Goal: Information Seeking & Learning: Learn about a topic

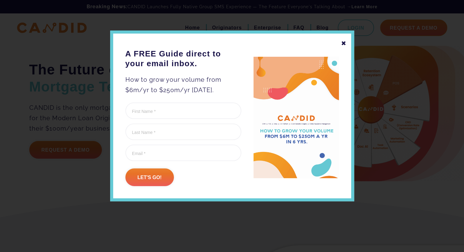
drag, startPoint x: 159, startPoint y: 104, endPoint x: 126, endPoint y: 74, distance: 44.3
click at [126, 74] on div "A FREE Guide direct to your email inbox. How to grow your volume from $6m/yr to…" at bounding box center [189, 117] width 128 height 137
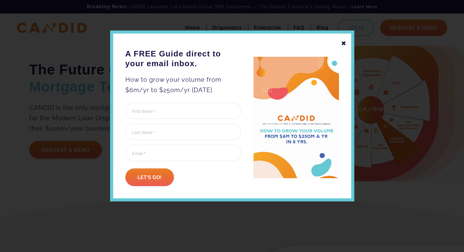
click at [167, 95] on p "How to grow your volume from $6m/yr to $250m/yr [DATE]." at bounding box center [183, 84] width 116 height 21
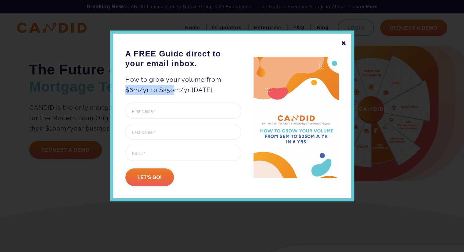
drag, startPoint x: 142, startPoint y: 94, endPoint x: 212, endPoint y: 93, distance: 70.5
click at [212, 93] on p "How to grow your volume from $6m/yr to $250m/yr [DATE]." at bounding box center [183, 84] width 116 height 21
click at [212, 95] on p "How to grow your volume from $6m/yr to $250m/yr [DATE]." at bounding box center [183, 84] width 116 height 21
click at [344, 48] on div "✖ A FREE Guide direct to your email inbox. How to grow your volume from $6m/yr …" at bounding box center [232, 116] width 244 height 171
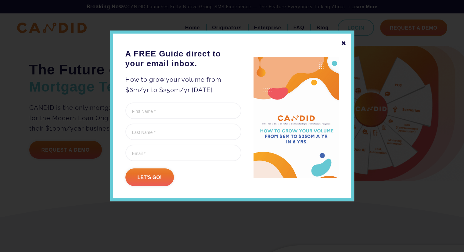
click at [342, 45] on div "✖" at bounding box center [343, 43] width 5 height 10
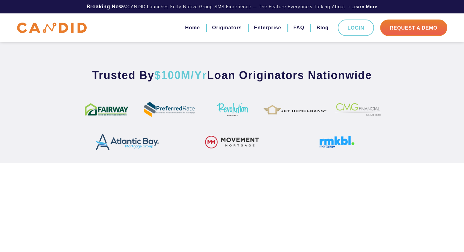
scroll to position [384, 0]
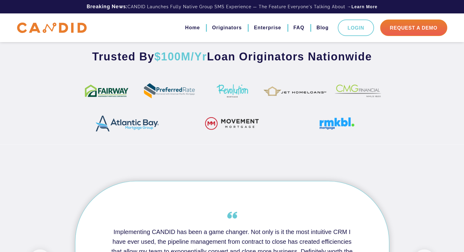
click at [65, 144] on div "Trusted By $100M/Yr Loan Originators Nationwide" at bounding box center [232, 97] width 464 height 95
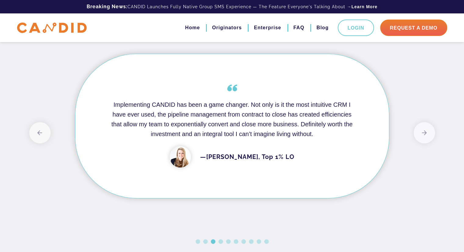
scroll to position [496, 0]
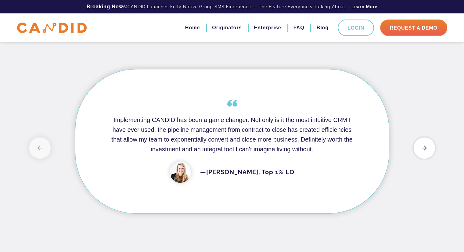
click at [423, 159] on button "Next" at bounding box center [424, 147] width 21 height 21
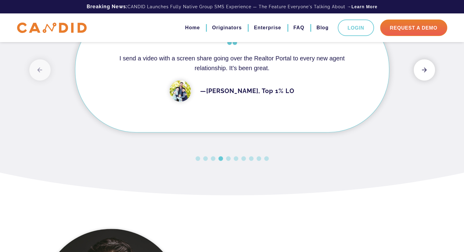
scroll to position [559, 0]
click at [419, 80] on button "Next" at bounding box center [424, 69] width 21 height 21
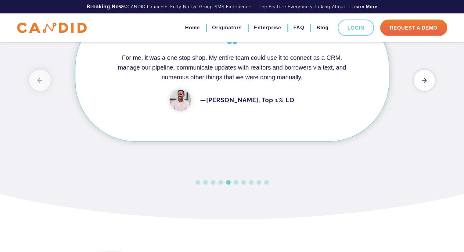
click at [427, 91] on button "Next" at bounding box center [424, 80] width 21 height 21
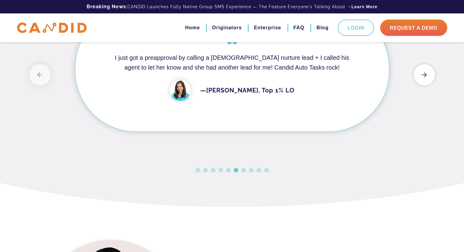
click at [427, 85] on button "Next" at bounding box center [424, 74] width 21 height 21
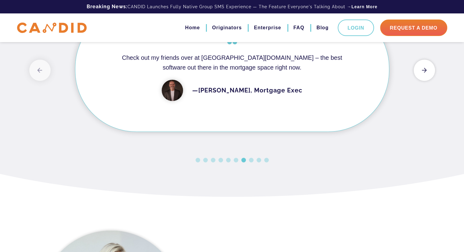
click at [427, 125] on div "Previous CANDID is guaranteed to WOW your clients and referral partners. Its AI…" at bounding box center [232, 78] width 406 height 175
click at [427, 125] on div "Previous CANDID is guaranteed to WOW your clients and referral partners. Its AI…" at bounding box center [232, 77] width 406 height 173
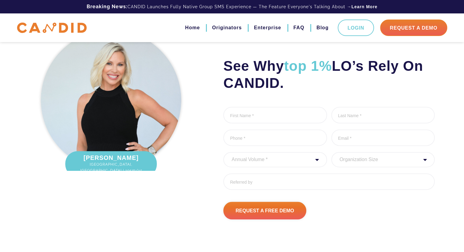
scroll to position [765, 0]
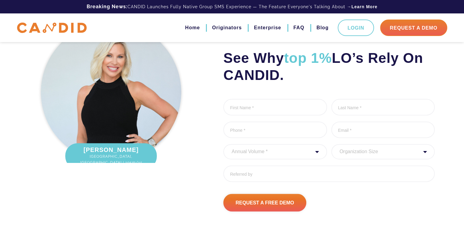
drag, startPoint x: 298, startPoint y: 125, endPoint x: 223, endPoint y: 103, distance: 77.8
click at [223, 103] on div "See Why top 1% LO’s Rely On CANDID. First Name * 0 of 1000 max characters Last …" at bounding box center [319, 115] width 242 height 193
click at [203, 102] on div "See Why top 1% LO’s Rely On CANDID. First Name * 0 of 1000 max characters Last …" at bounding box center [319, 115] width 242 height 193
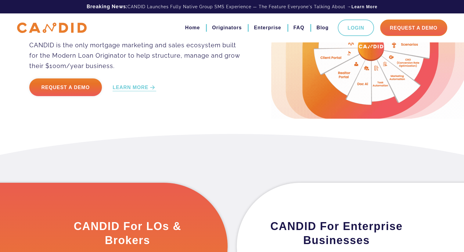
scroll to position [0, 0]
